Goal: Task Accomplishment & Management: Complete application form

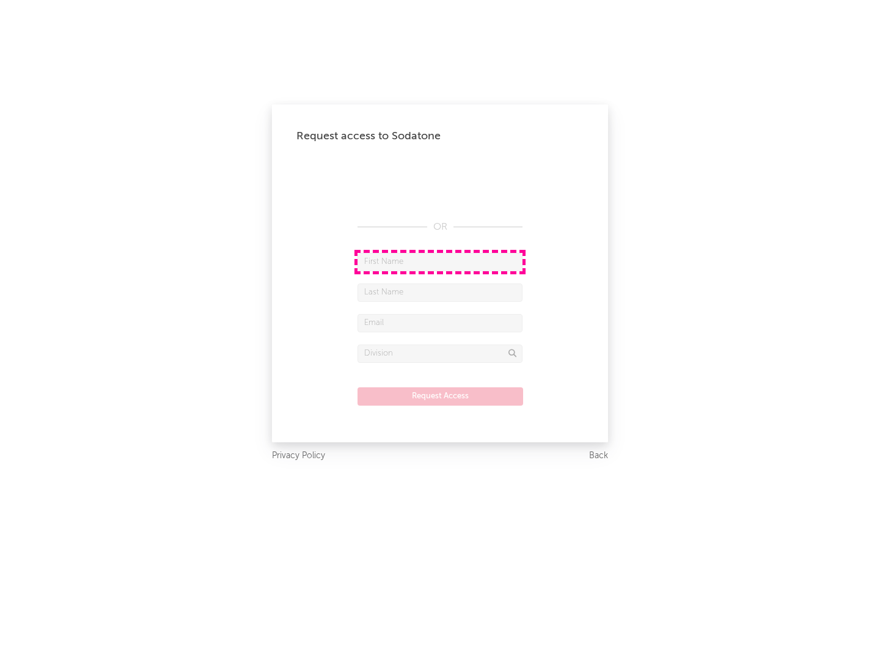
click at [440, 262] on input "text" at bounding box center [440, 262] width 165 height 18
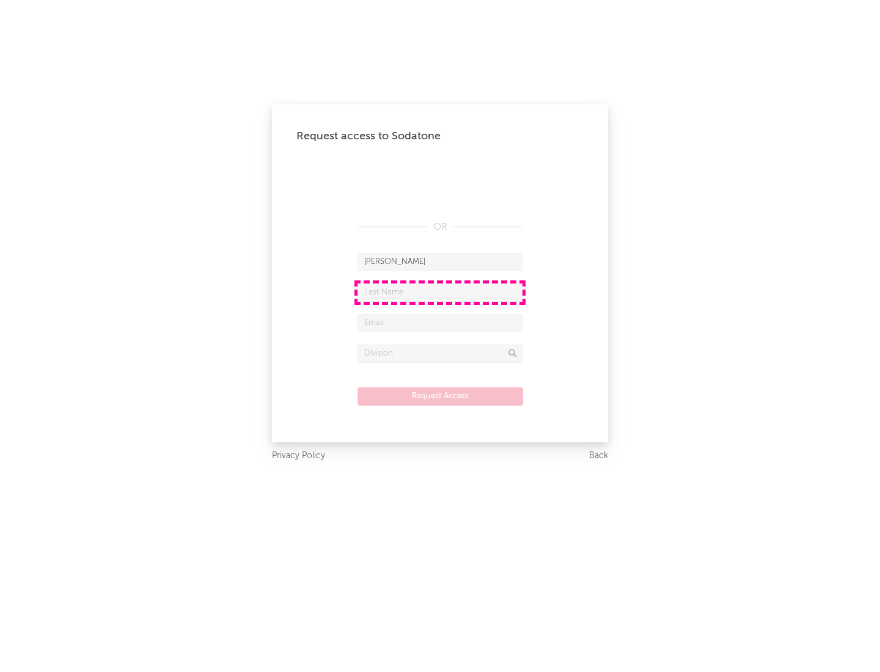
type input "[PERSON_NAME]"
click at [440, 292] on input "text" at bounding box center [440, 293] width 165 height 18
type input "[PERSON_NAME]"
click at [440, 323] on input "text" at bounding box center [440, 323] width 165 height 18
type input "[EMAIL_ADDRESS][DOMAIN_NAME]"
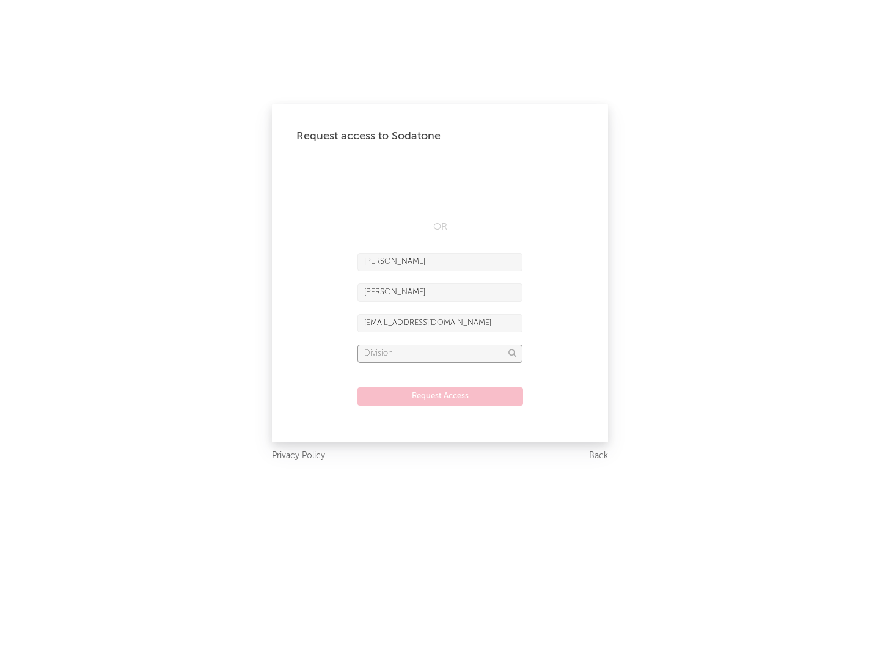
click at [440, 353] on input "text" at bounding box center [440, 354] width 165 height 18
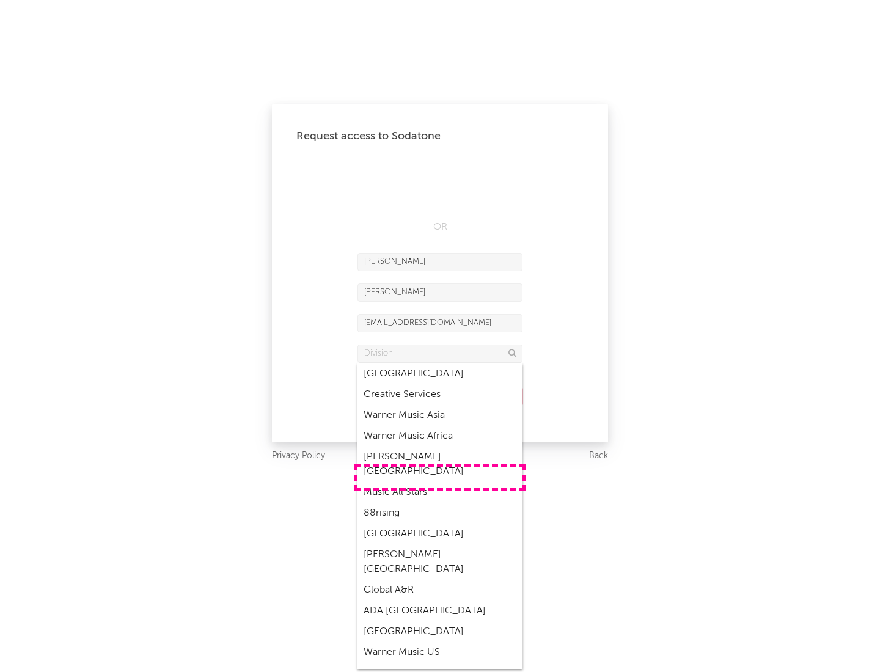
click at [440, 482] on div "Music All Stars" at bounding box center [440, 492] width 165 height 21
type input "Music All Stars"
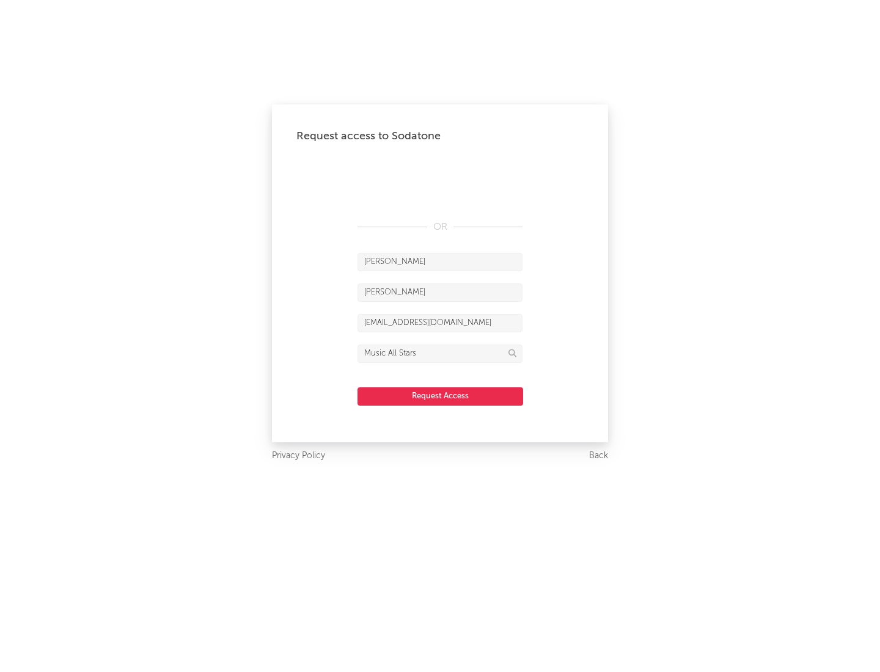
click at [440, 396] on button "Request Access" at bounding box center [441, 396] width 166 height 18
